Goal: Check status: Check status

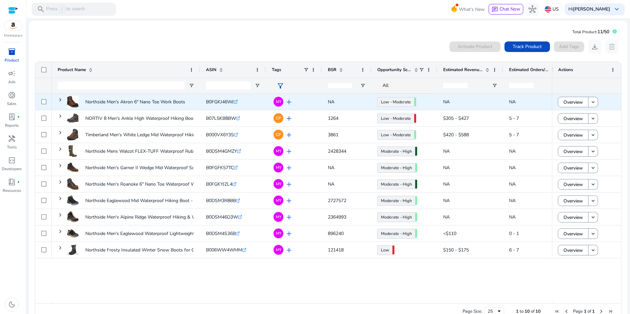
click at [224, 102] on span "B0FGKJ46WJ" at bounding box center [220, 102] width 28 height 6
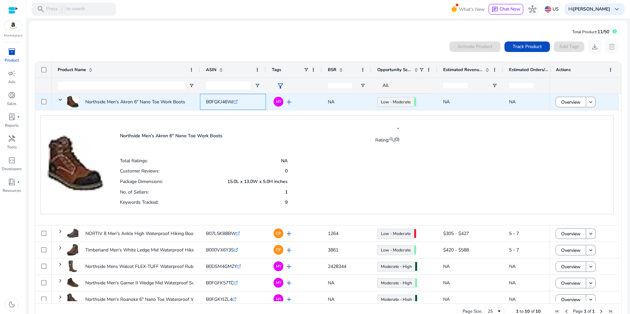
click at [224, 102] on span "B0FGKJ46WJ" at bounding box center [220, 102] width 28 height 6
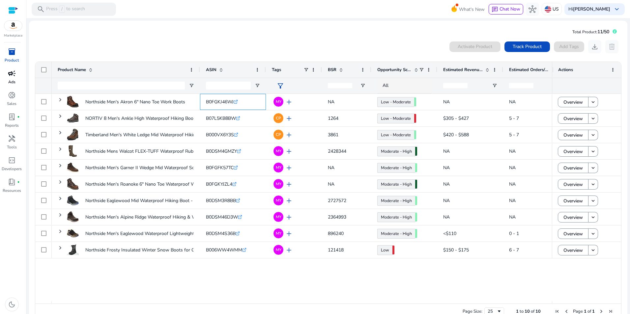
copy span "B0FGKJ46WJ"
